Goal: Information Seeking & Learning: Check status

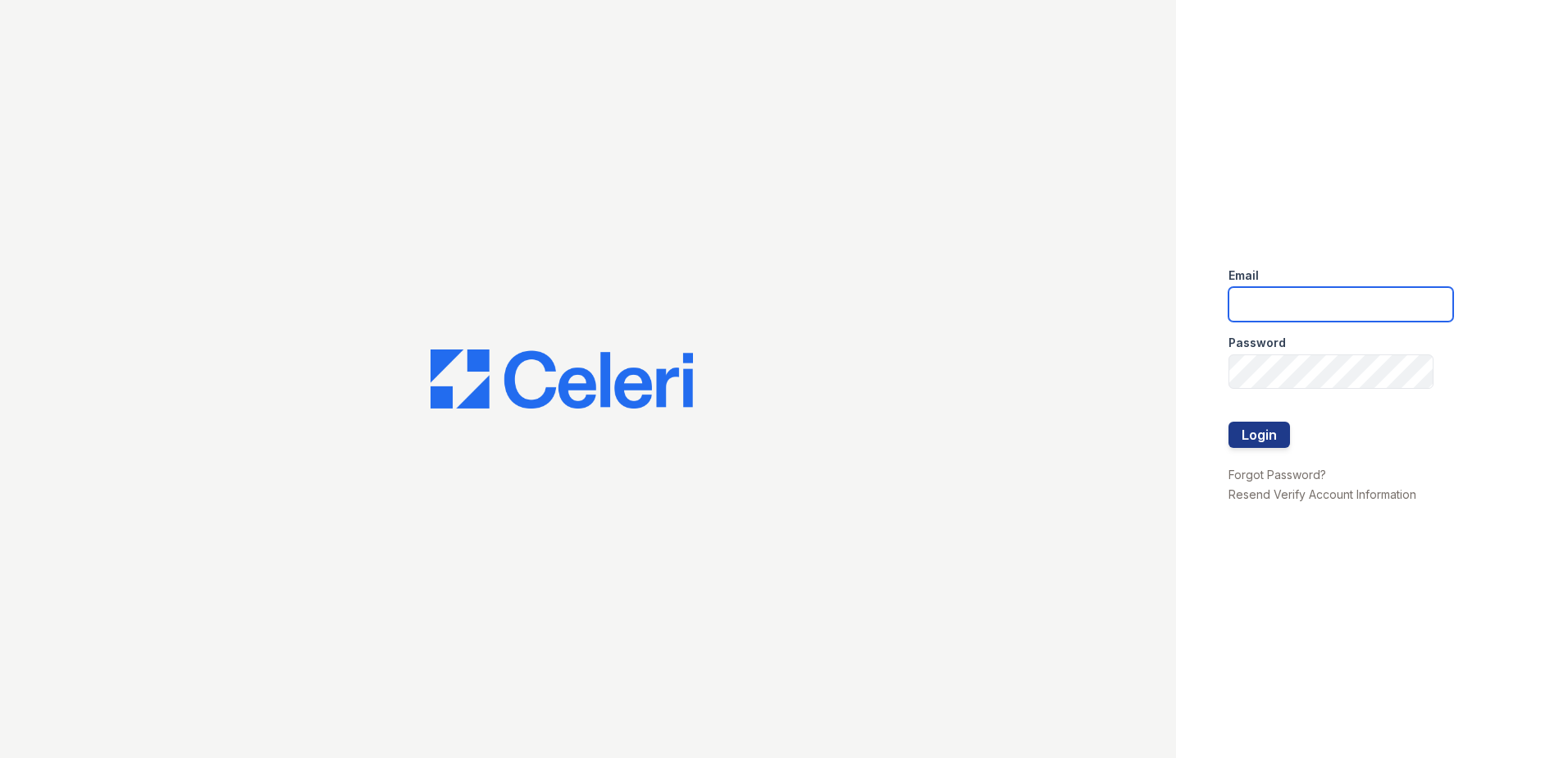
click at [1249, 304] on input "email" at bounding box center [1340, 305] width 224 height 34
type input "[EMAIL_ADDRESS][DOMAIN_NAME]"
click at [1255, 439] on button "Login" at bounding box center [1259, 434] width 61 height 26
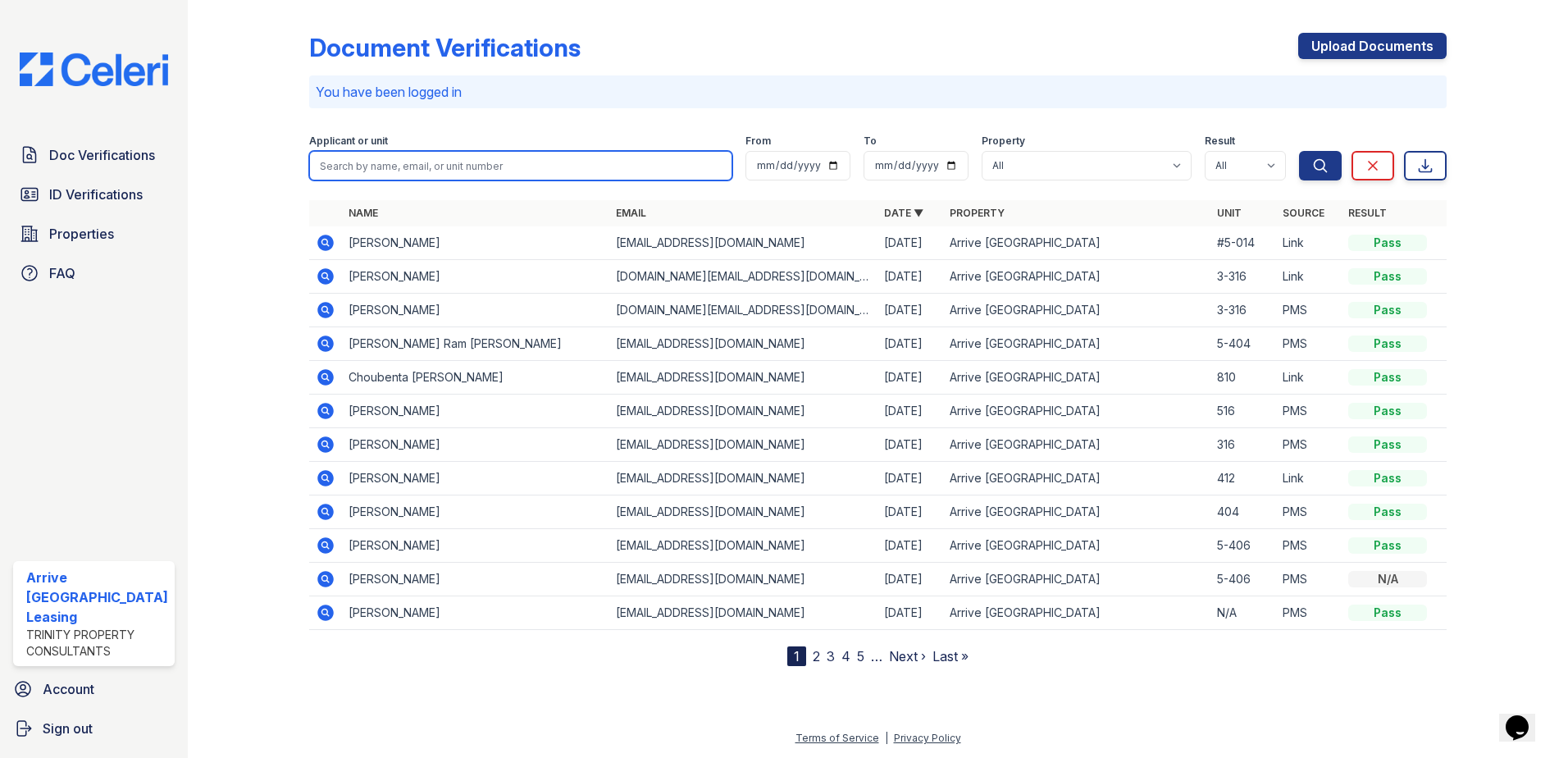
click at [601, 169] on input "search" at bounding box center [521, 165] width 424 height 30
paste input "Bhargava Ram"
type input "Bhargava Ram"
click at [1299, 151] on button "Search" at bounding box center [1320, 165] width 42 height 30
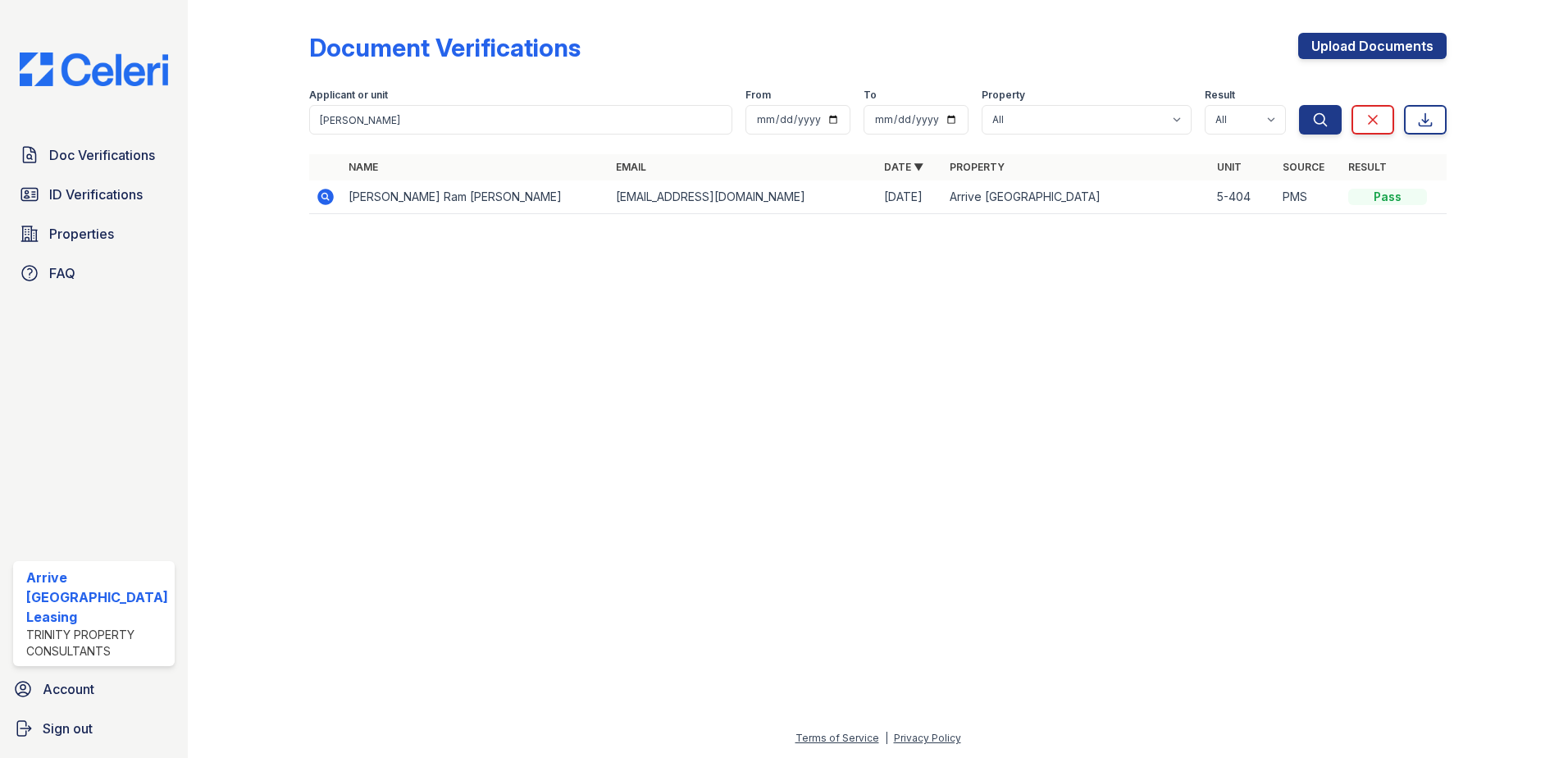
click at [318, 199] on icon at bounding box center [325, 196] width 16 height 16
